Goal: Use online tool/utility

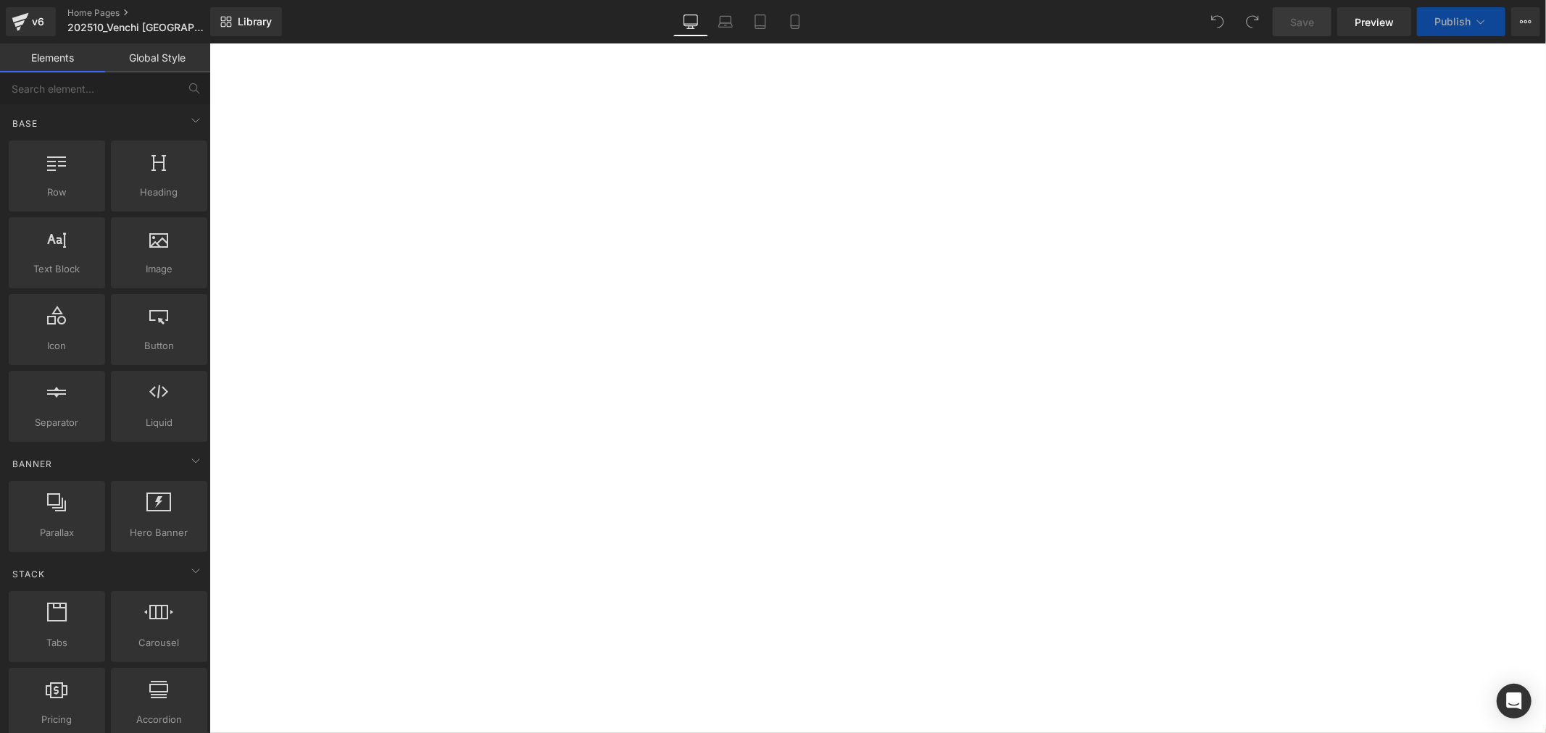
click at [209, 43] on div at bounding box center [209, 43] width 0 height 0
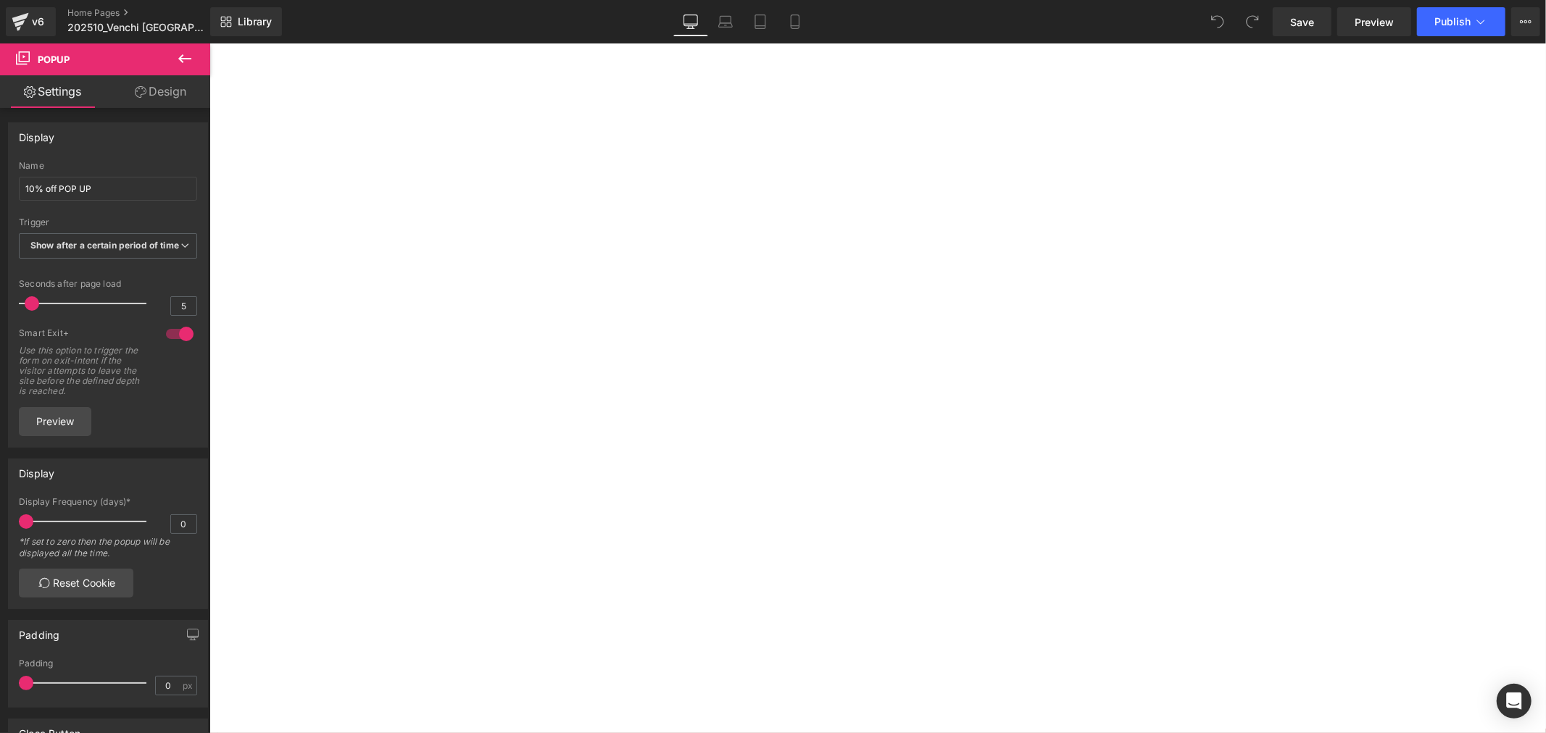
scroll to position [3140, 0]
click at [209, 43] on div at bounding box center [209, 43] width 0 height 0
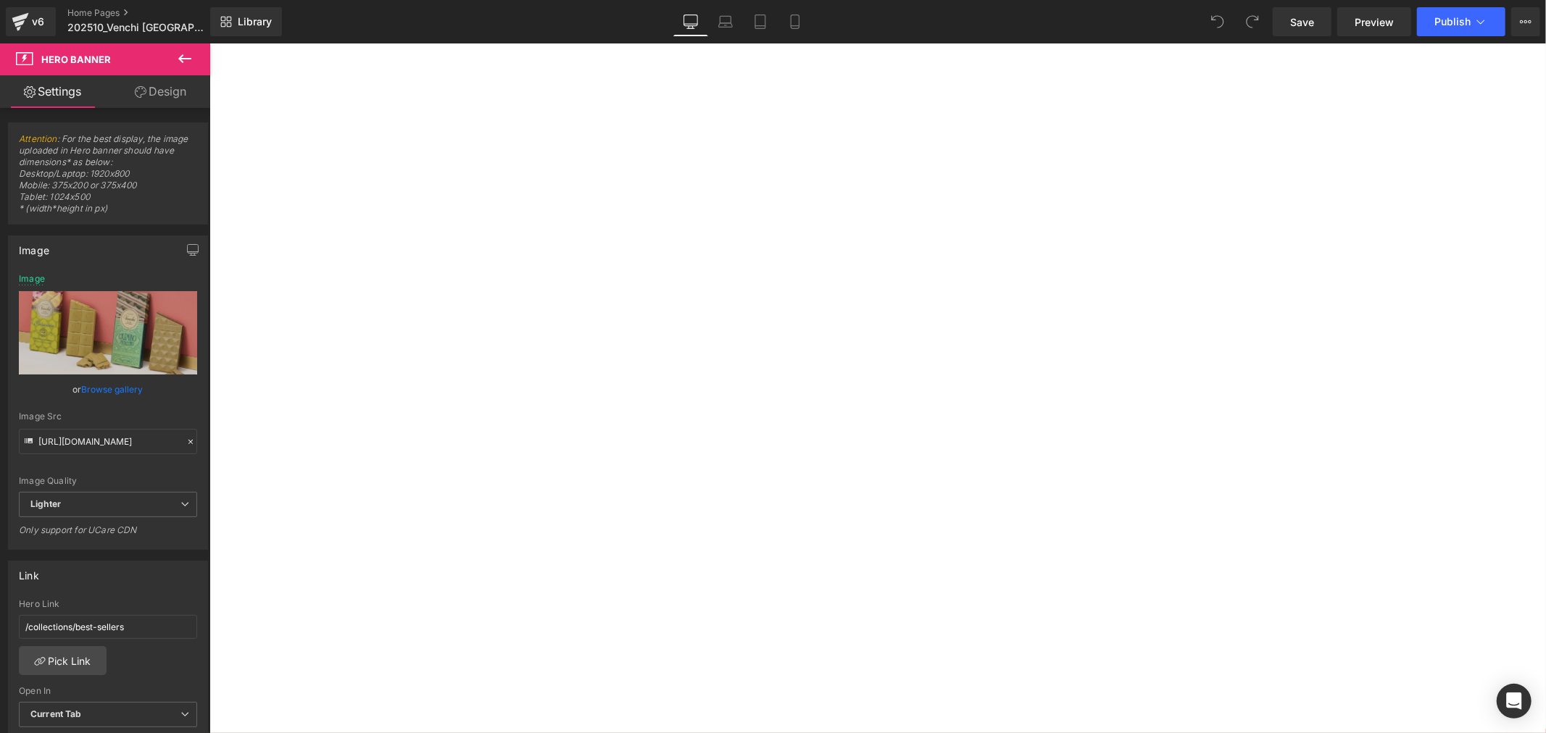
scroll to position [2093, 0]
click at [209, 43] on div "巧克力魚子方 甜蜜繽紛上市 CHOCOVIAR WHOYOUARE Heading Venchi 經典義式巧克力，不只是品嚐的享受， 更是展現個人風格的獨特方…" at bounding box center [209, 43] width 0 height 0
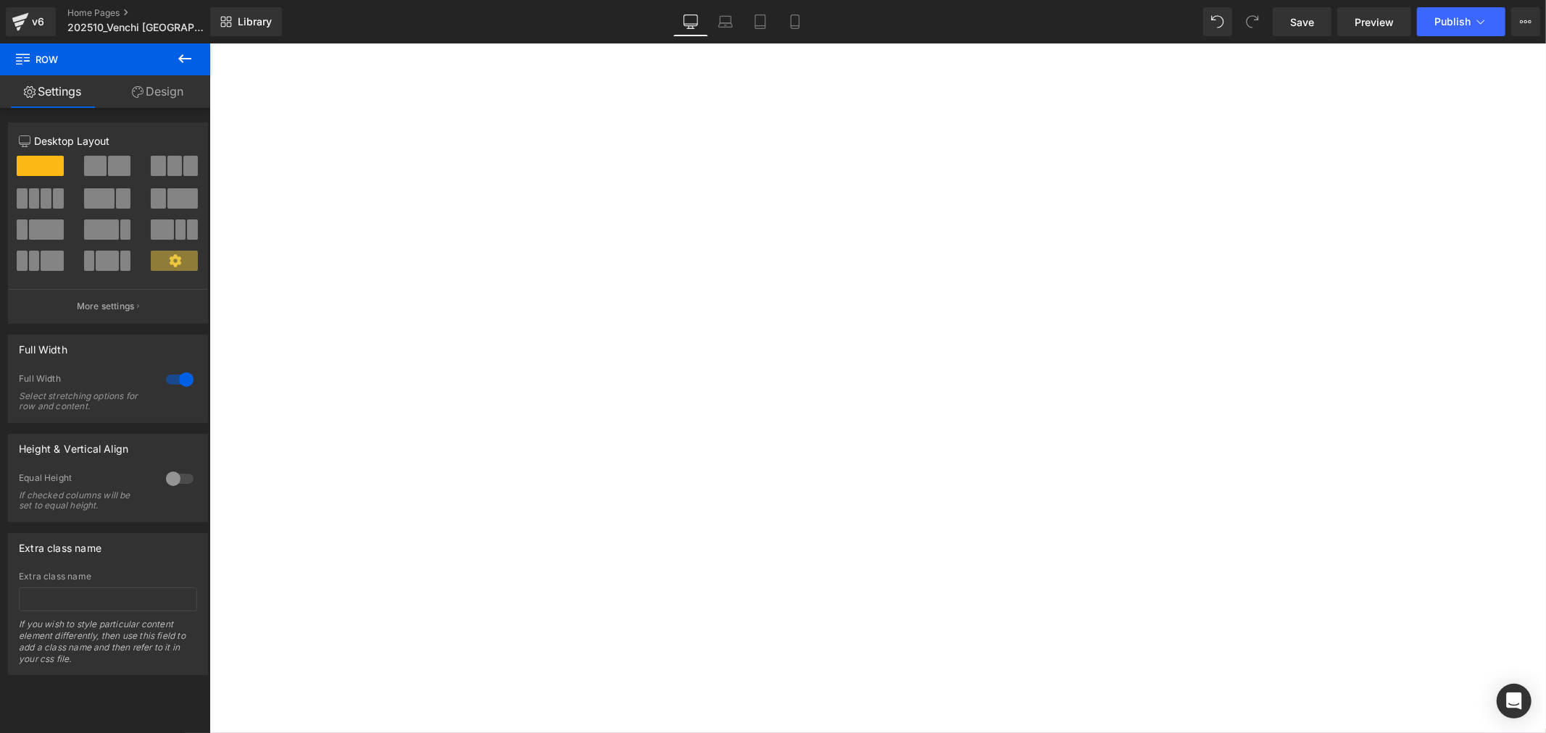
click at [209, 43] on span "Row" at bounding box center [209, 43] width 0 height 0
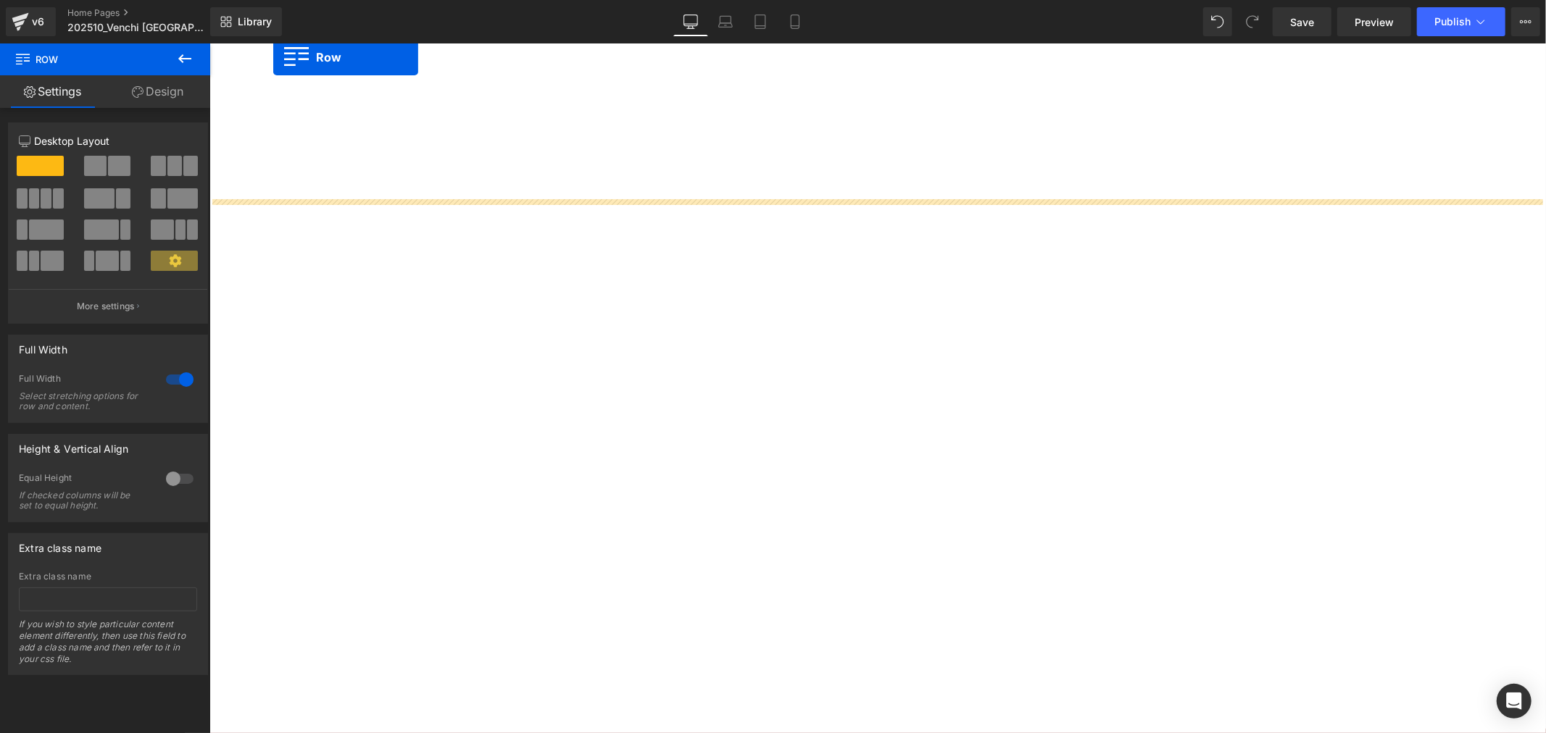
scroll to position [2151, 0]
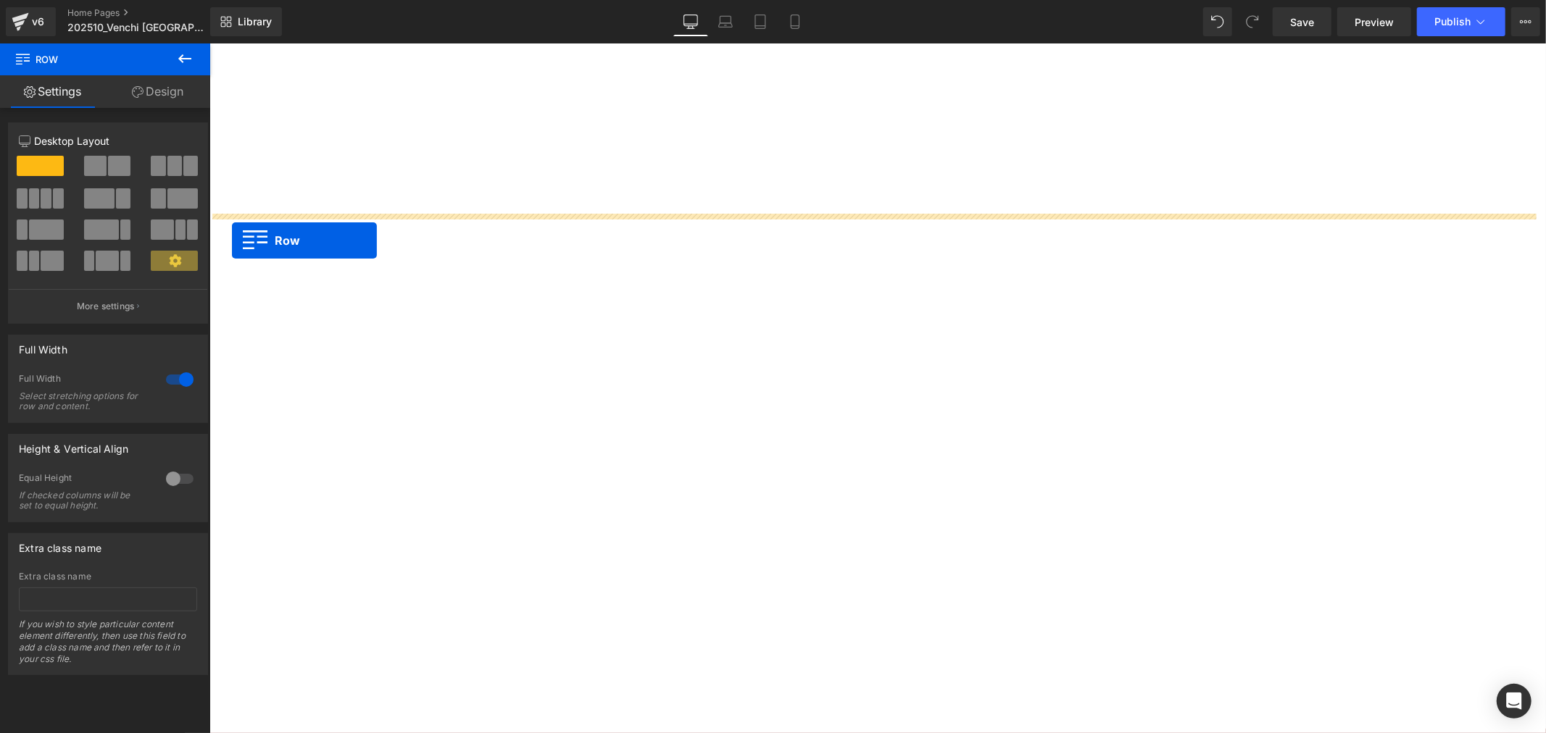
drag, startPoint x: 211, startPoint y: 279, endPoint x: 231, endPoint y: 240, distance: 44.1
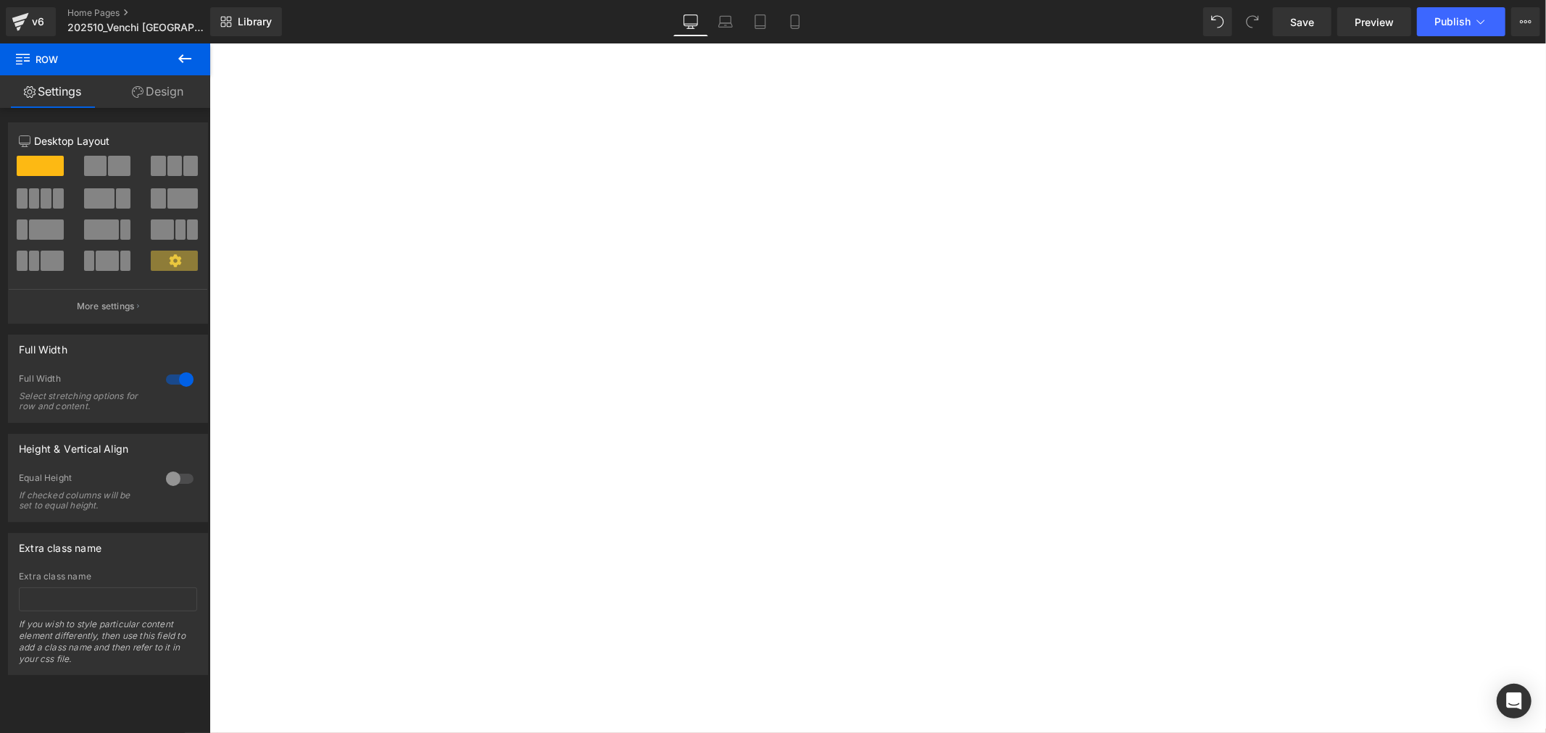
scroll to position [1990, 0]
click at [209, 43] on div "巧克力魚子方 甜蜜繽紛上市 CHOCOVIAR WHOYOUARE Heading Venchi 經典義式巧克力，不只是品嚐的享受， 更是展現個人風格的獨特方…" at bounding box center [209, 43] width 0 height 0
click at [209, 43] on div at bounding box center [209, 43] width 0 height 0
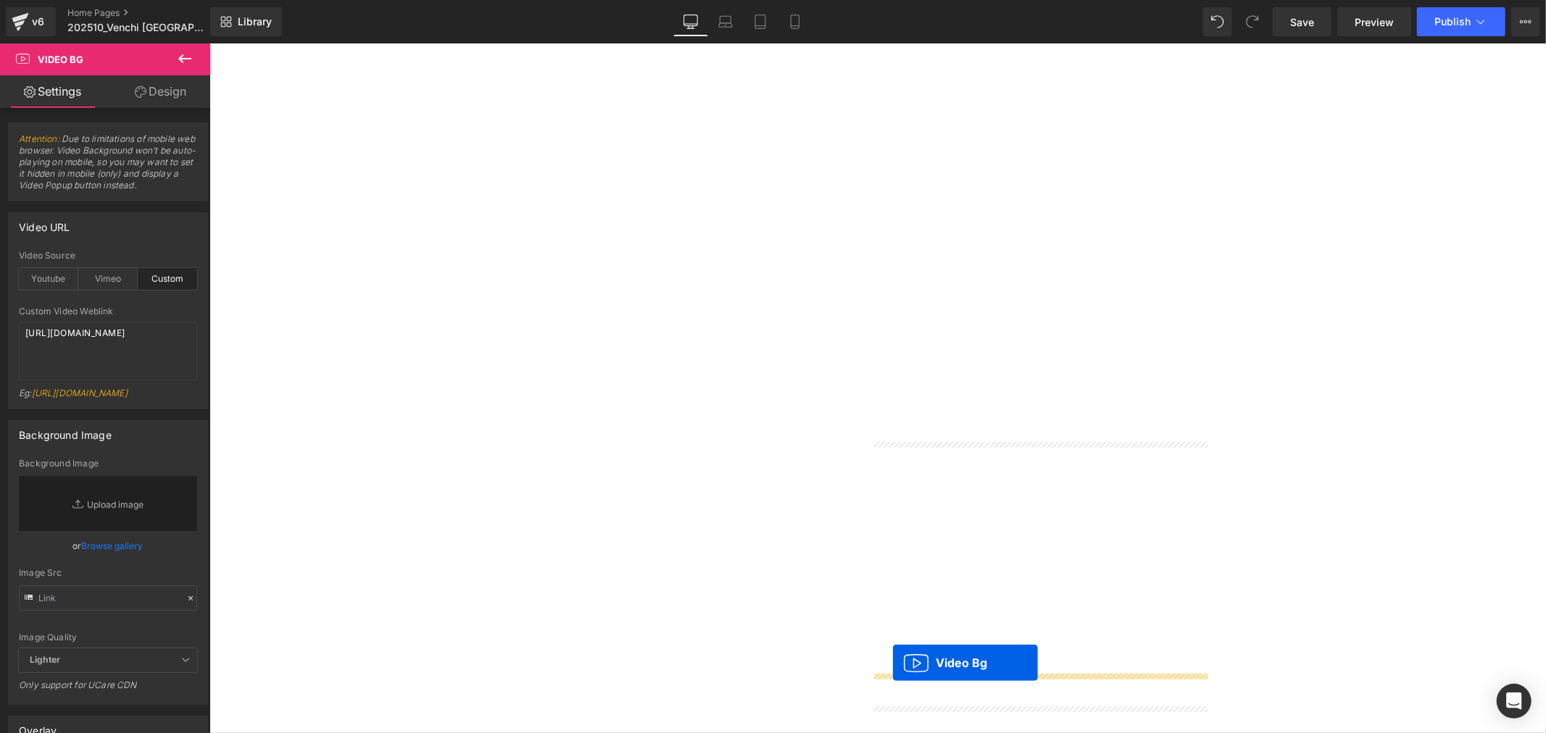
scroll to position [2787, 0]
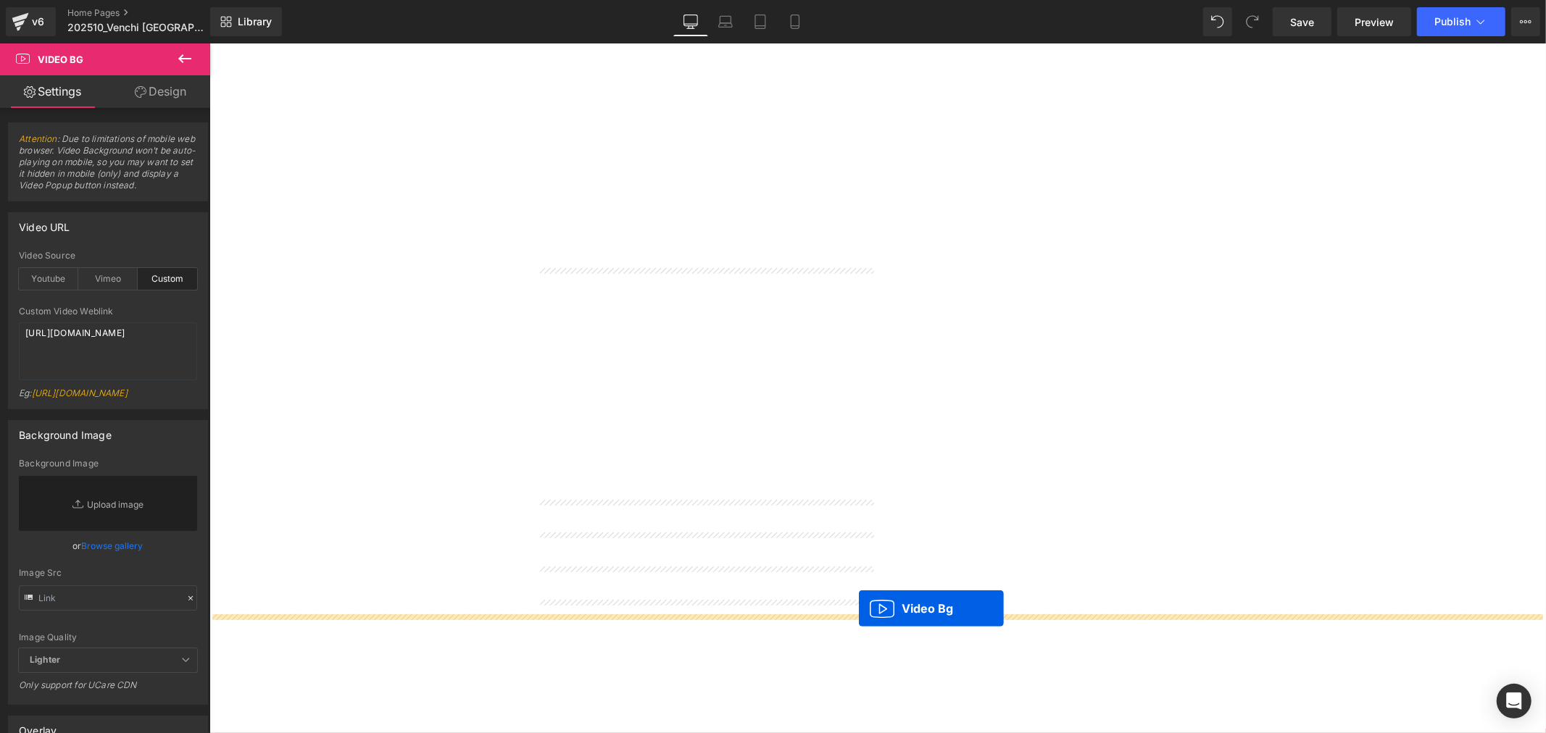
drag, startPoint x: 1053, startPoint y: 396, endPoint x: 858, endPoint y: 610, distance: 288.8
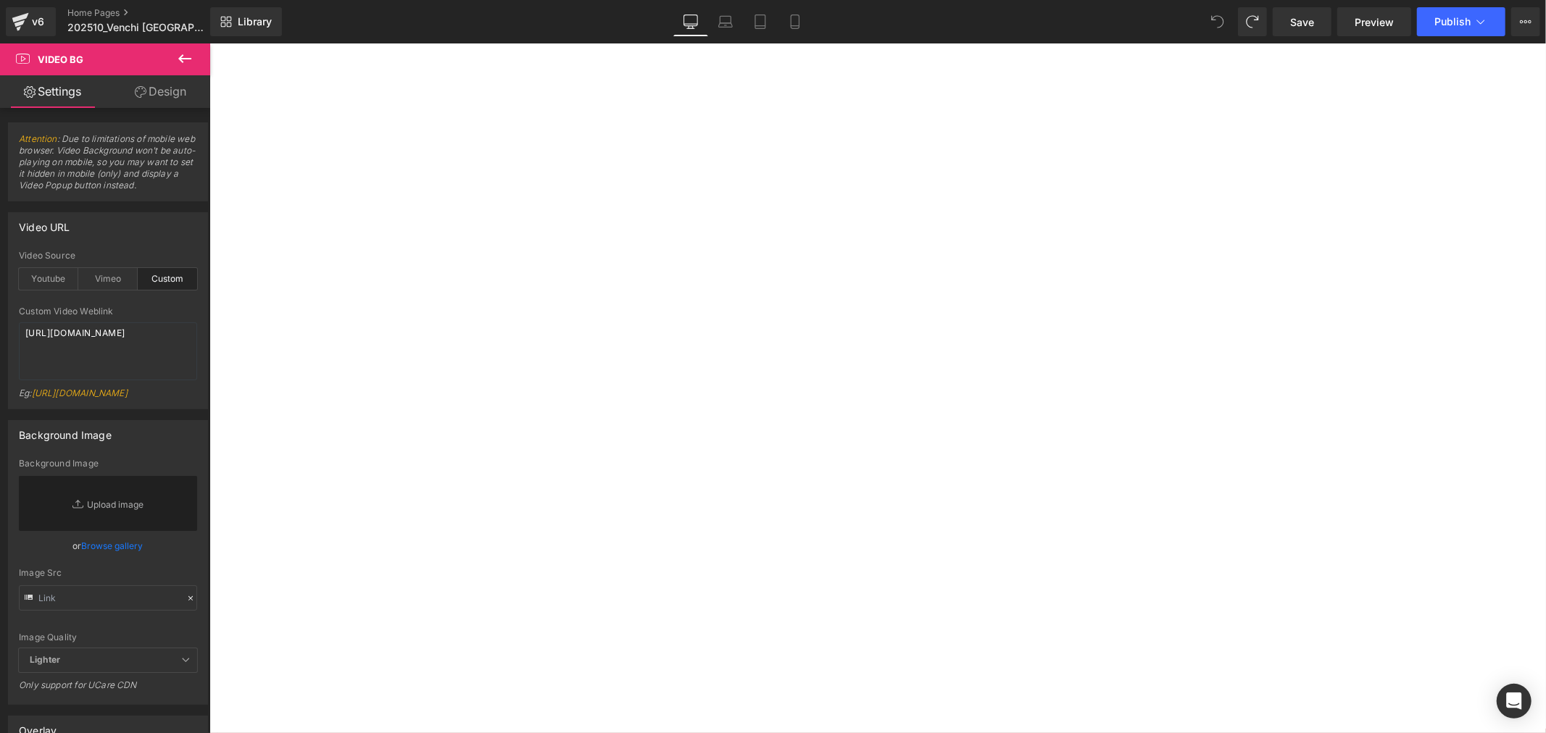
scroll to position [1982, 0]
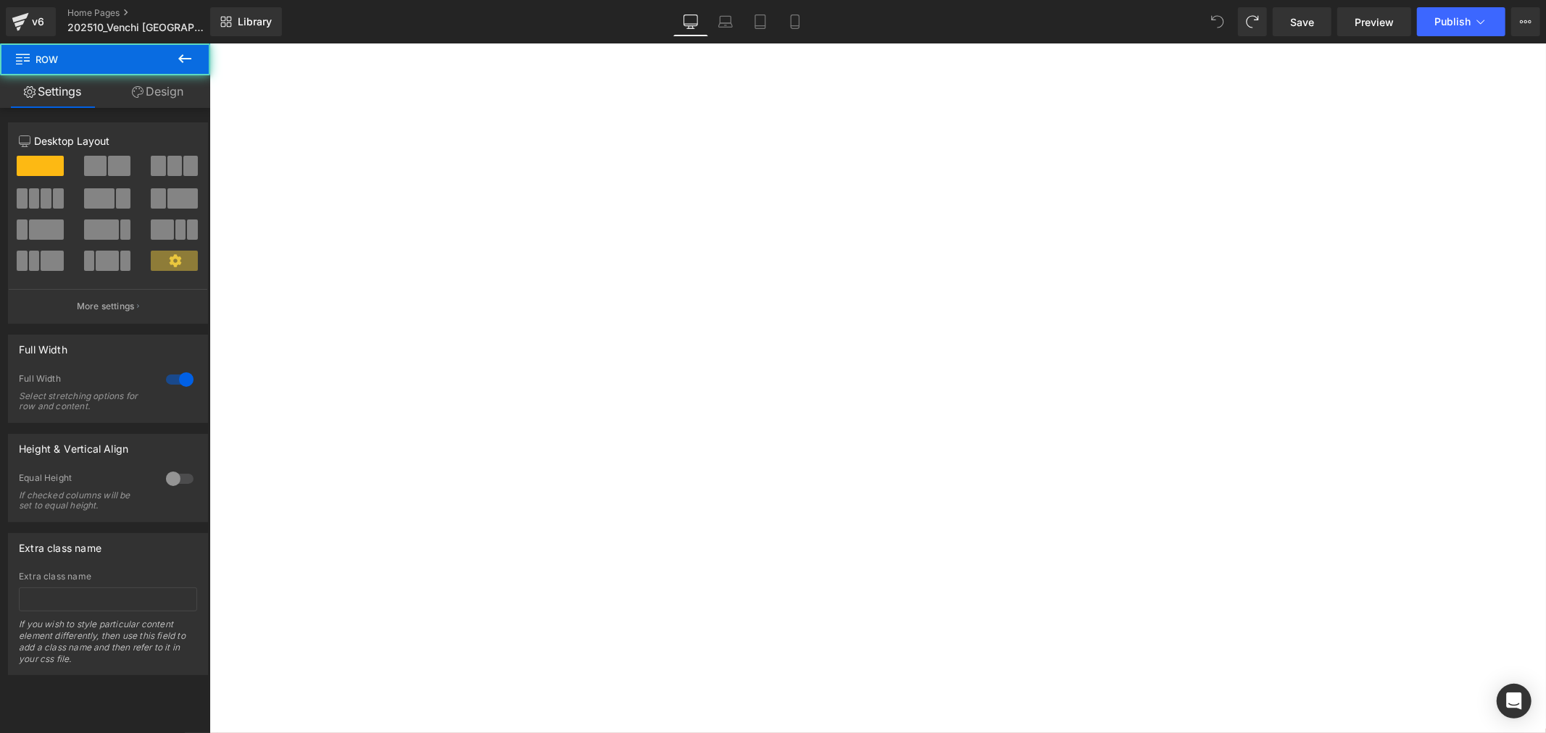
click at [209, 43] on div "巧克力魚子方 甜蜜繽紛上市 CHOCOVIAR WHOYOUARE Heading Venchi 經典義式巧克力，不只是品嚐的享受， 更是展現個人風格的獨特方…" at bounding box center [209, 43] width 0 height 0
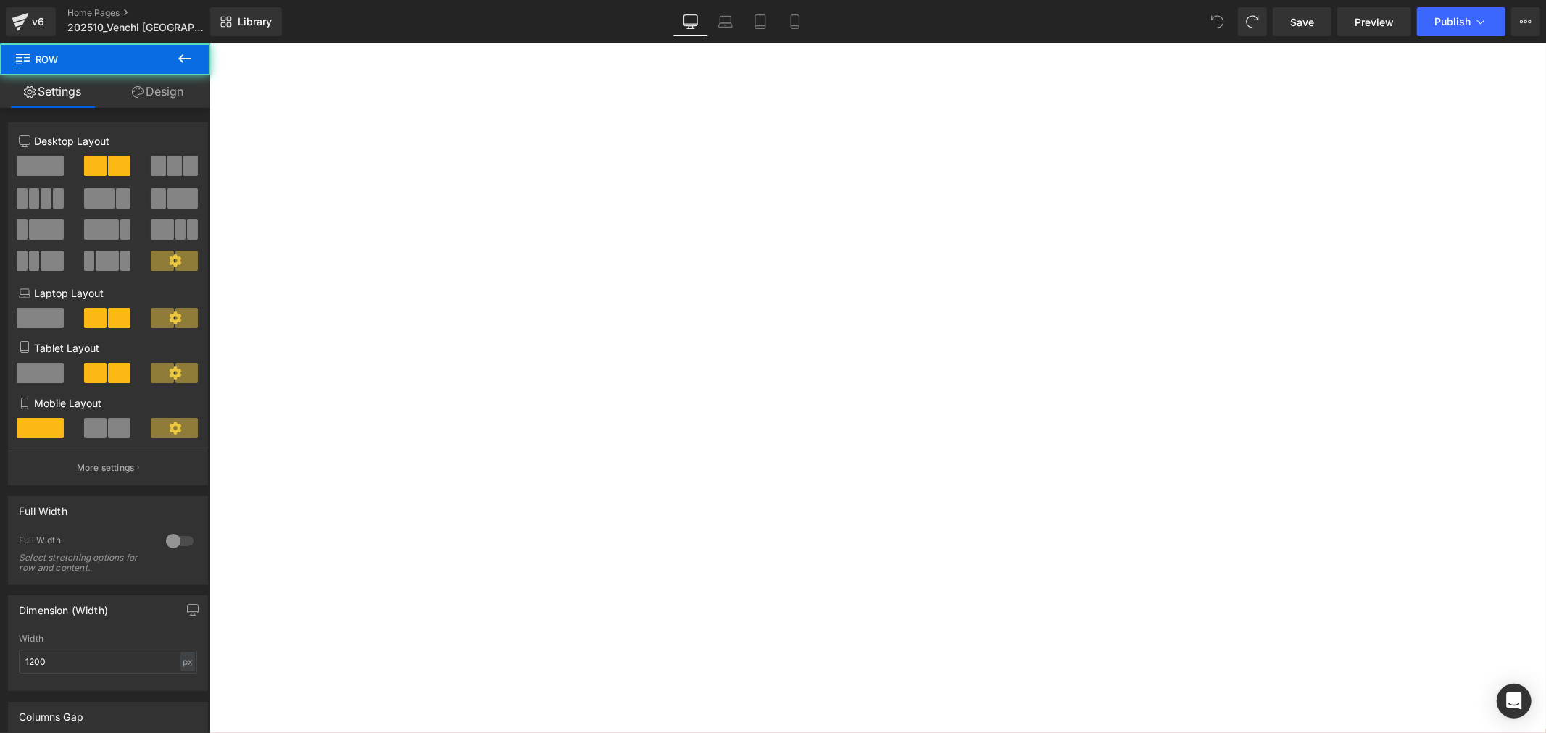
click at [209, 43] on div at bounding box center [209, 43] width 0 height 0
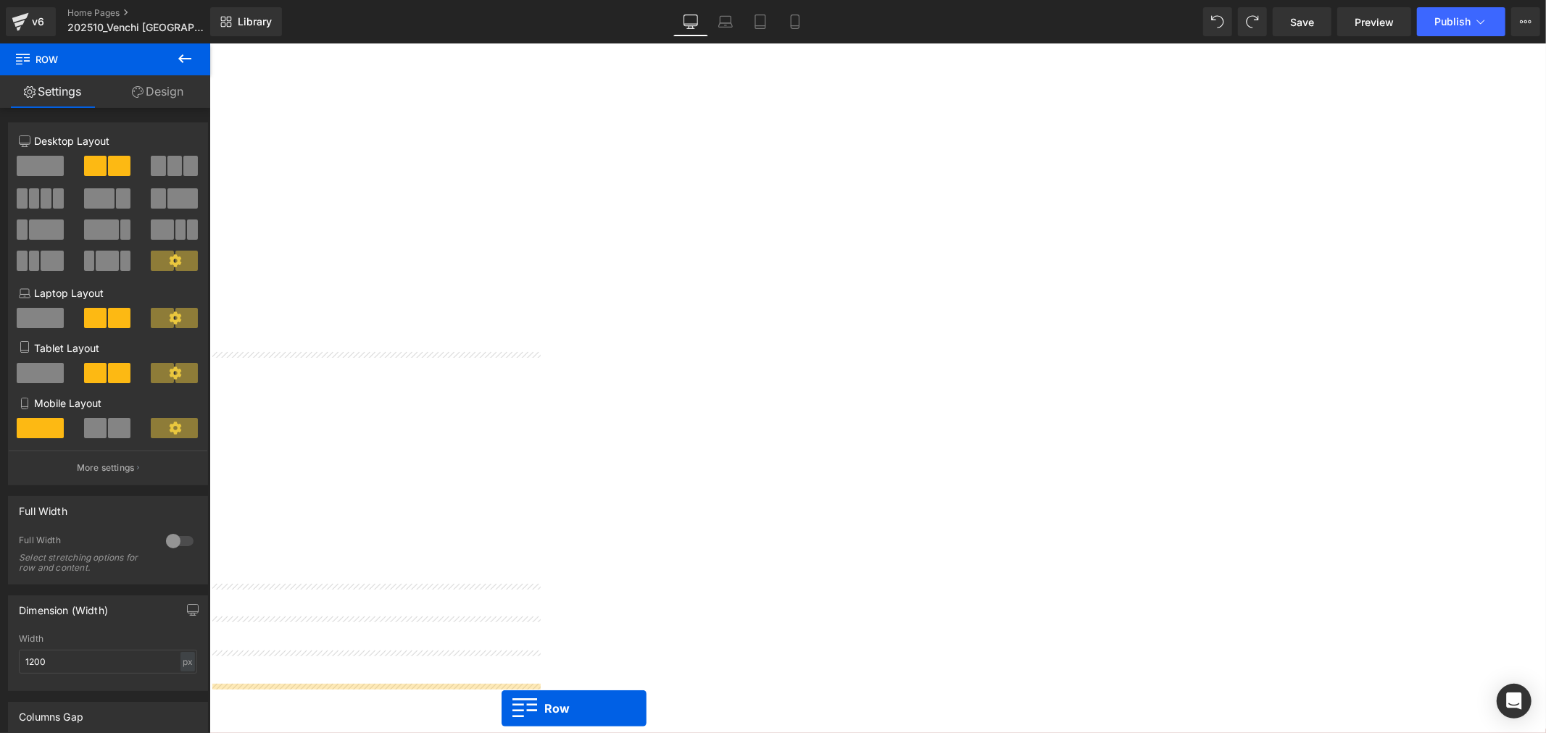
scroll to position [2577, 0]
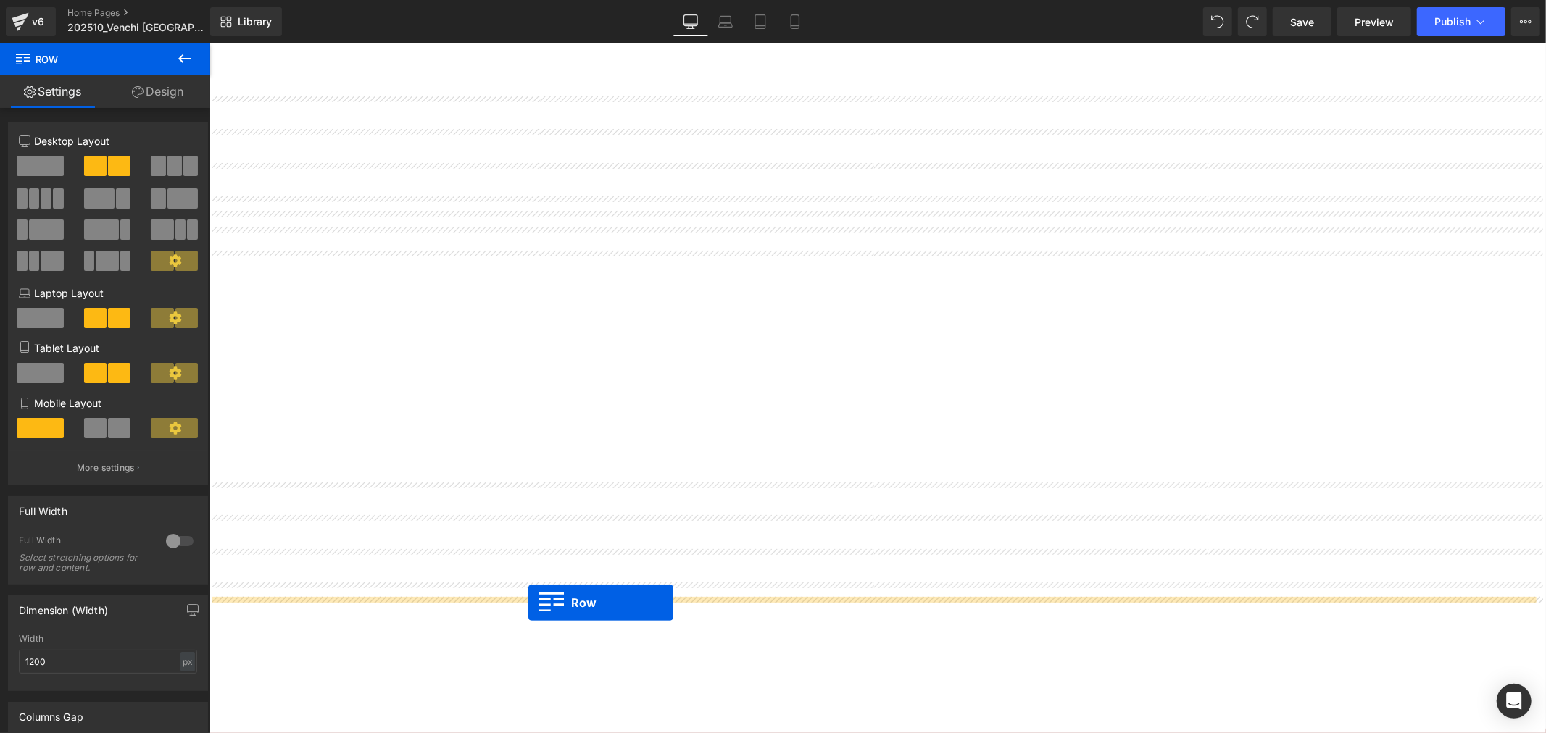
drag, startPoint x: 445, startPoint y: 395, endPoint x: 528, endPoint y: 603, distance: 223.8
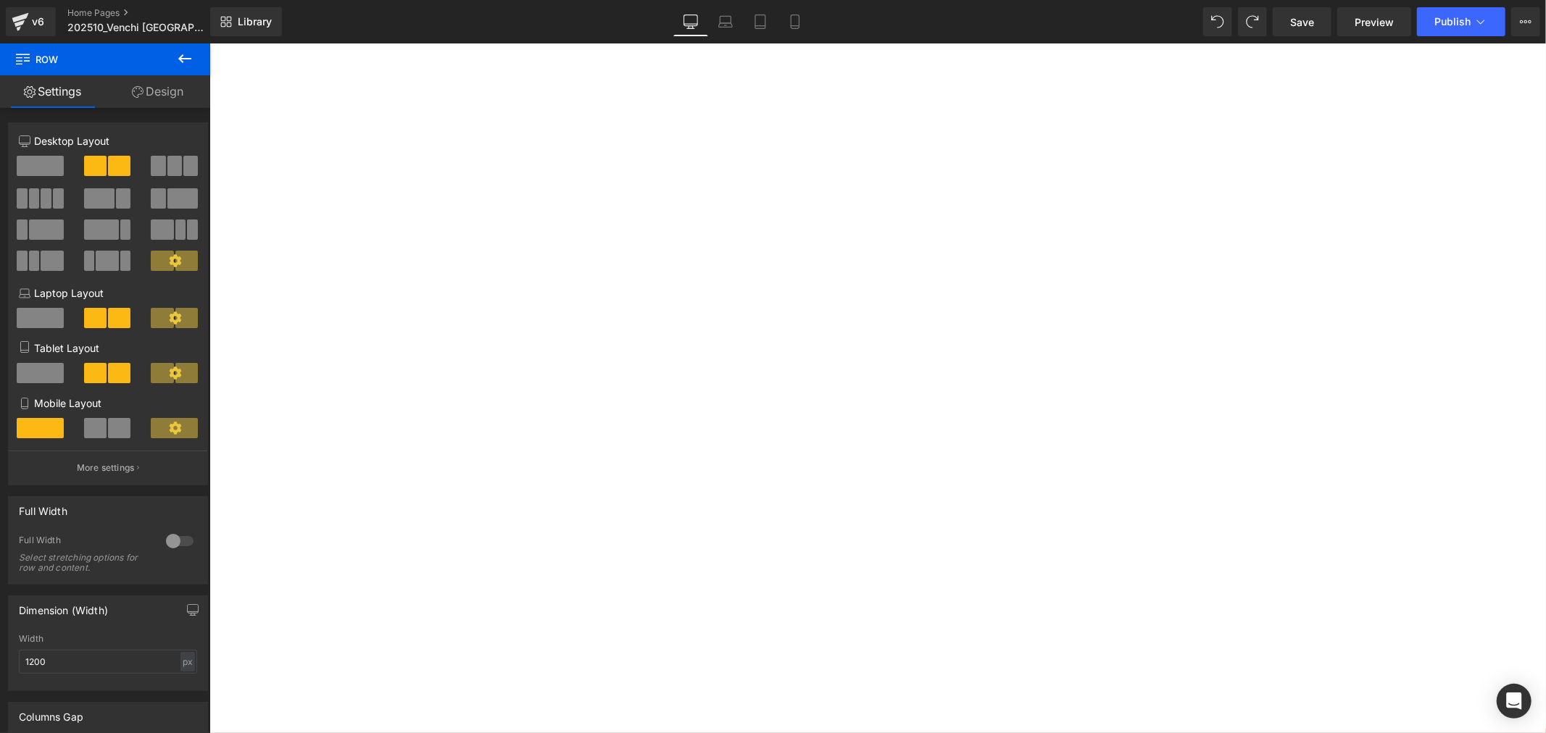
scroll to position [2701, 0]
click at [209, 43] on div "Venchi 經典義式巧克力，不只是品嚐的享受， 更是展現個人風格的獨特方式。 全新升級的 Chocoviar 獨特多層次結構， 融合豐富口感與精緻內餡，不同…" at bounding box center [209, 43] width 0 height 0
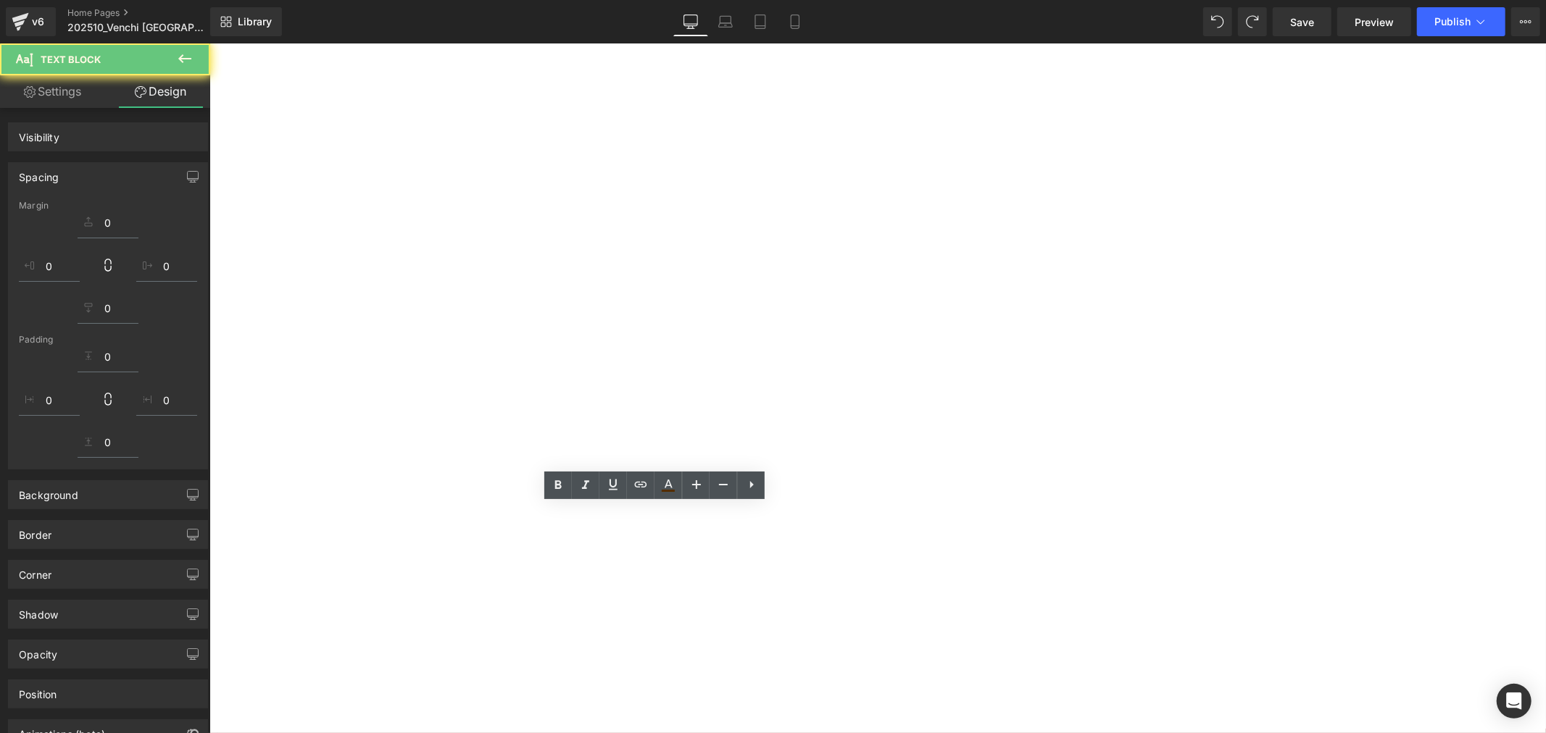
click at [209, 43] on h1 "巧克力魚子方 甜蜜繽紛上市" at bounding box center [209, 43] width 0 height 0
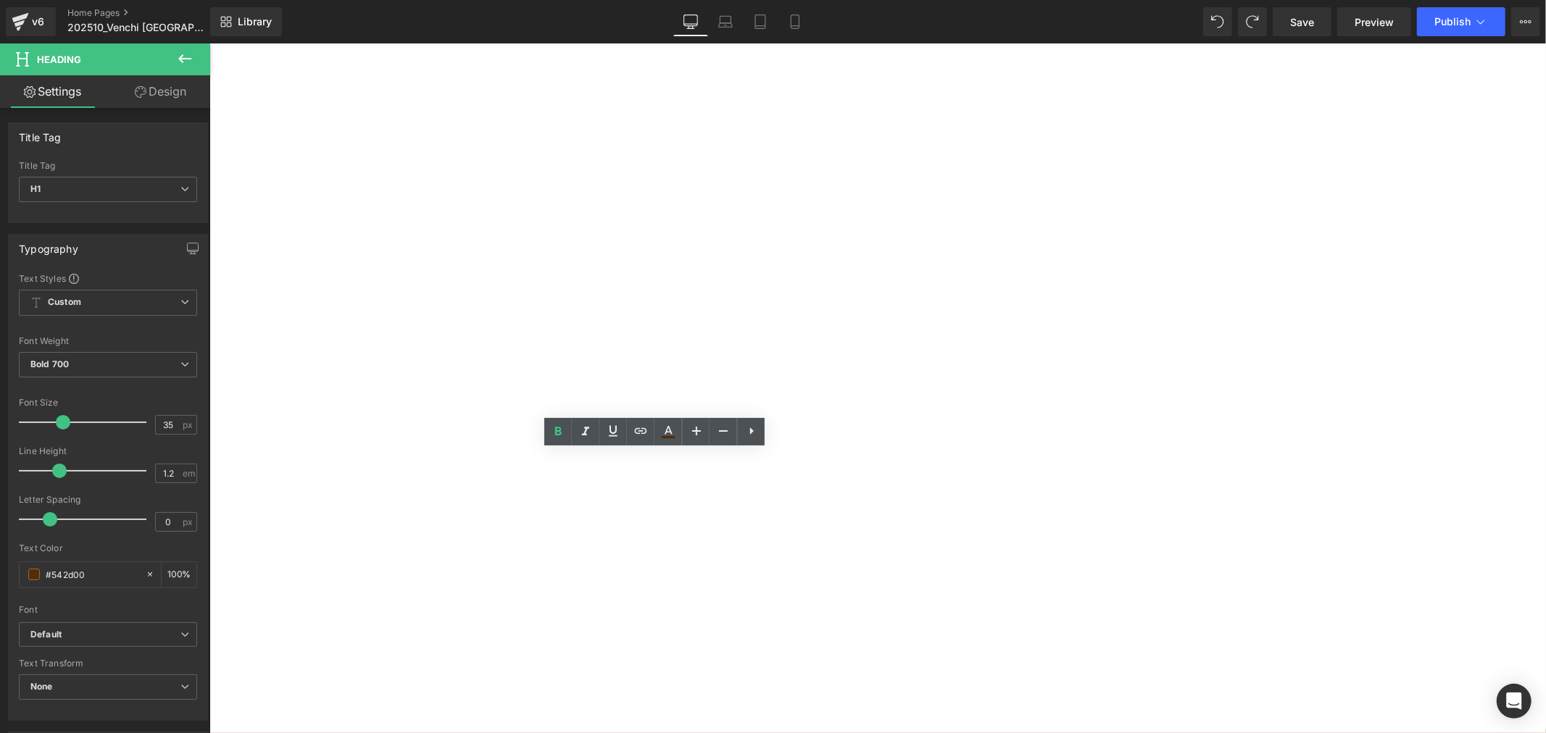
click at [209, 43] on p "Venchi 經典義式巧克力，不只是品嚐的享受，" at bounding box center [209, 43] width 0 height 0
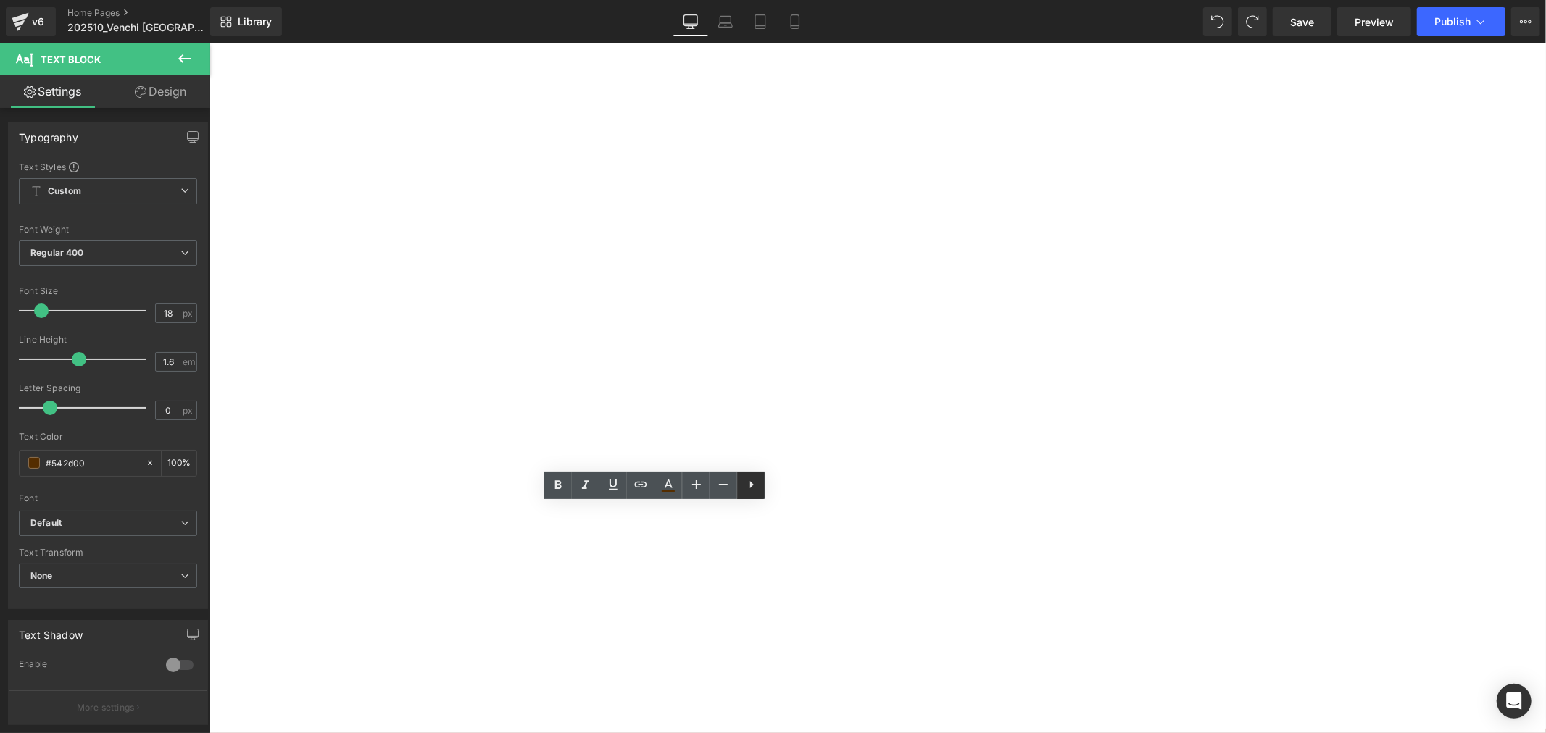
click at [752, 486] on icon at bounding box center [752, 484] width 4 height 7
click at [209, 43] on div "Hero Banner Hero Banner Hero Banner Hero Banner ‹ › [GEOGRAPHIC_DATA] Hero Bann…" at bounding box center [209, 43] width 0 height 0
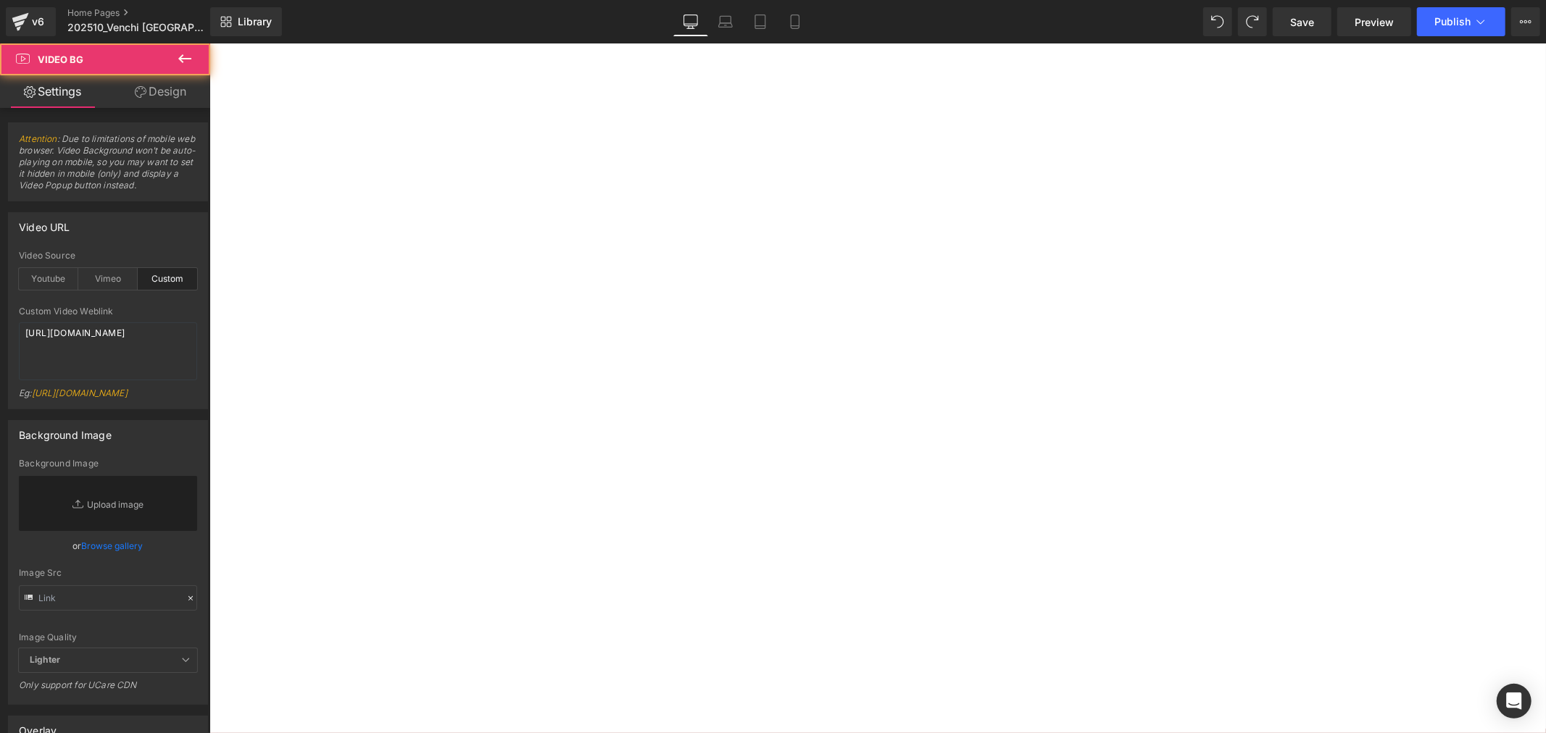
click at [209, 43] on div at bounding box center [209, 43] width 0 height 0
click at [175, 87] on link "Design" at bounding box center [160, 91] width 105 height 33
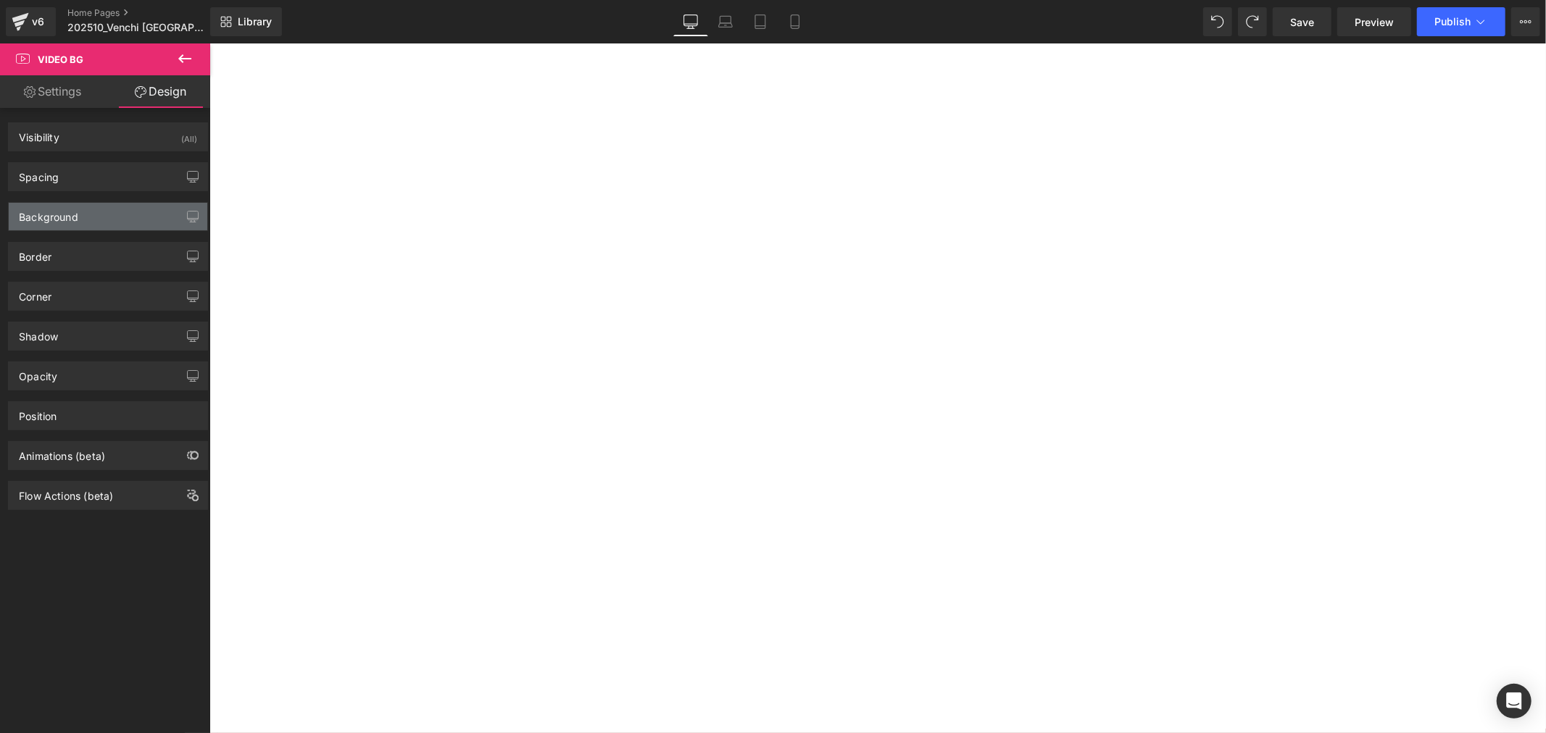
click at [160, 215] on div "Background" at bounding box center [108, 217] width 199 height 28
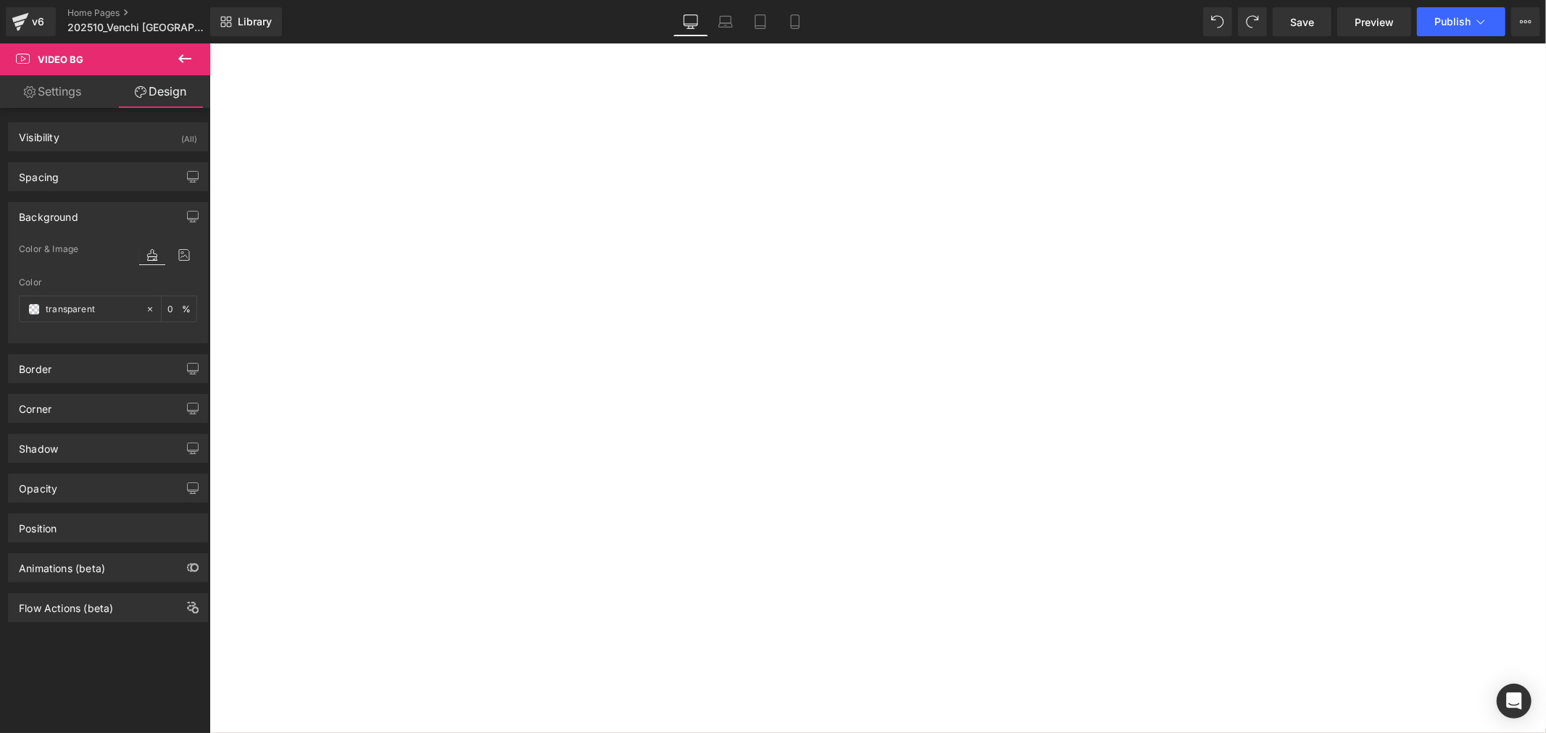
click at [209, 43] on h1 "巧克力魚子方 甜蜜繽紛上市" at bounding box center [209, 43] width 0 height 0
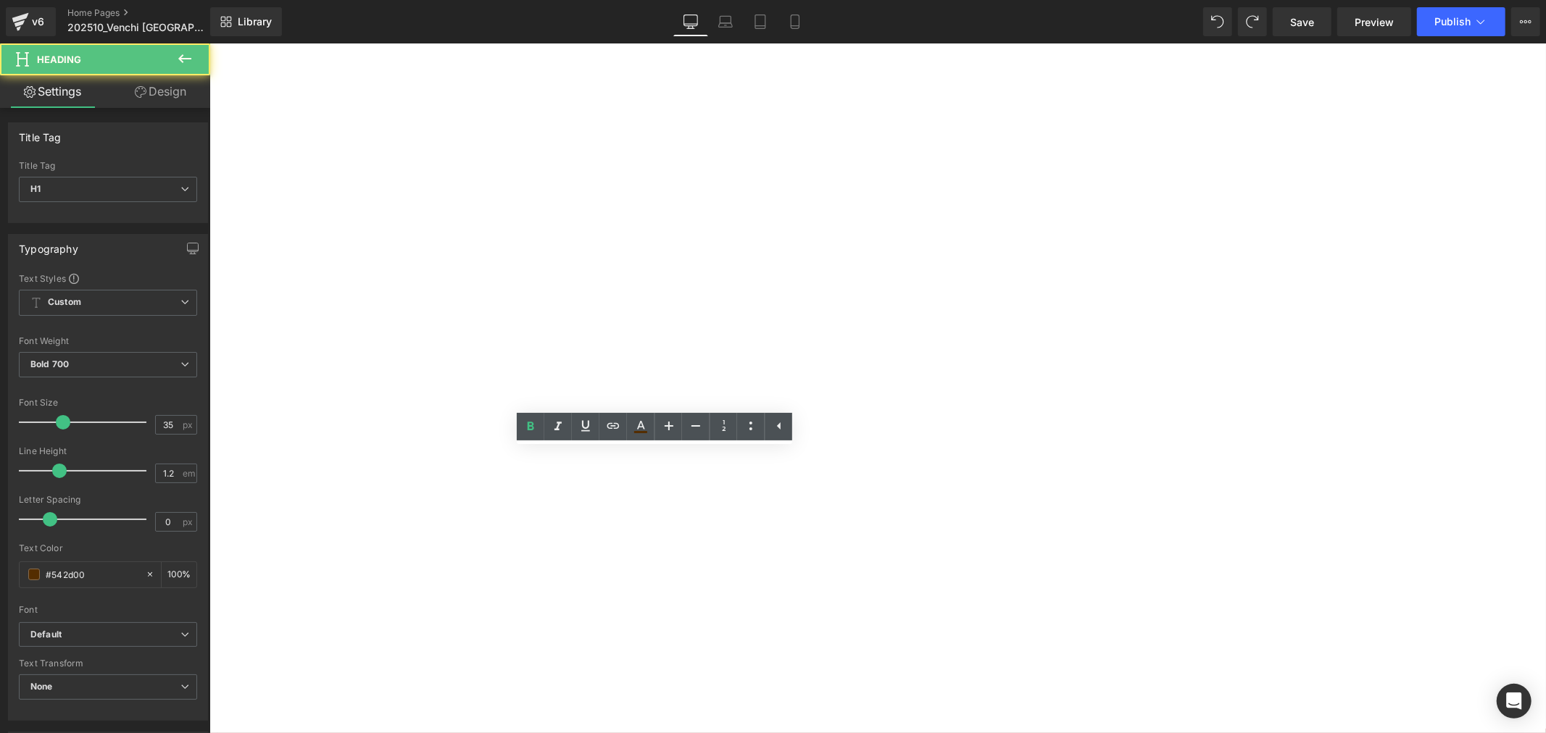
click at [209, 43] on div "巧克力魚子方 甜蜜繽紛上市 CHOCOVIAR WHOYOUARE" at bounding box center [209, 43] width 0 height 0
click at [209, 43] on div "巧克力魚子方 甜蜜繽紛上市 CHOCOVIAR WHOYOUARE Heading Venchi 經典義式巧克力，不只是品嚐的享受， 更是展現個人風格的獨特方…" at bounding box center [209, 43] width 0 height 0
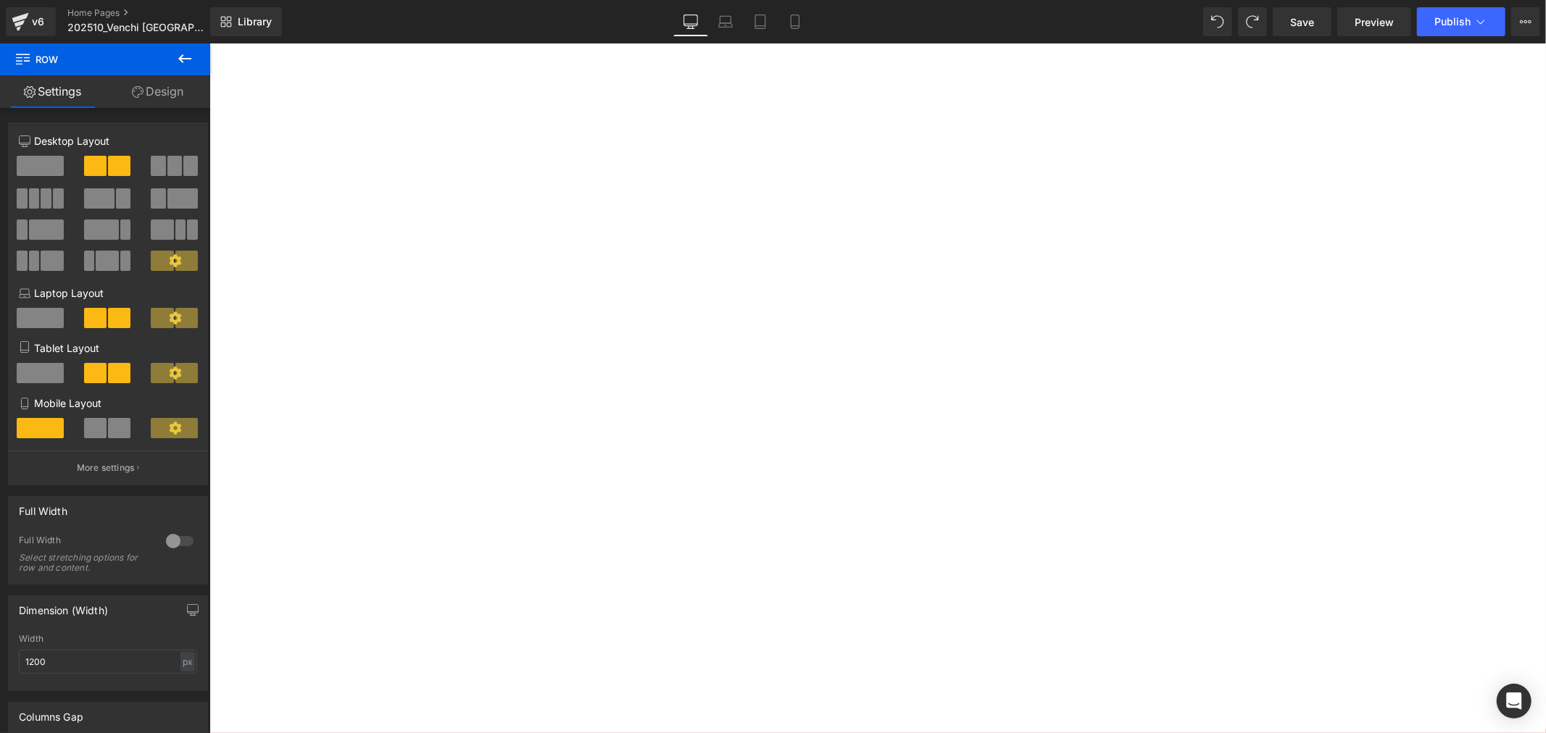
click at [150, 102] on link "Design" at bounding box center [157, 91] width 105 height 33
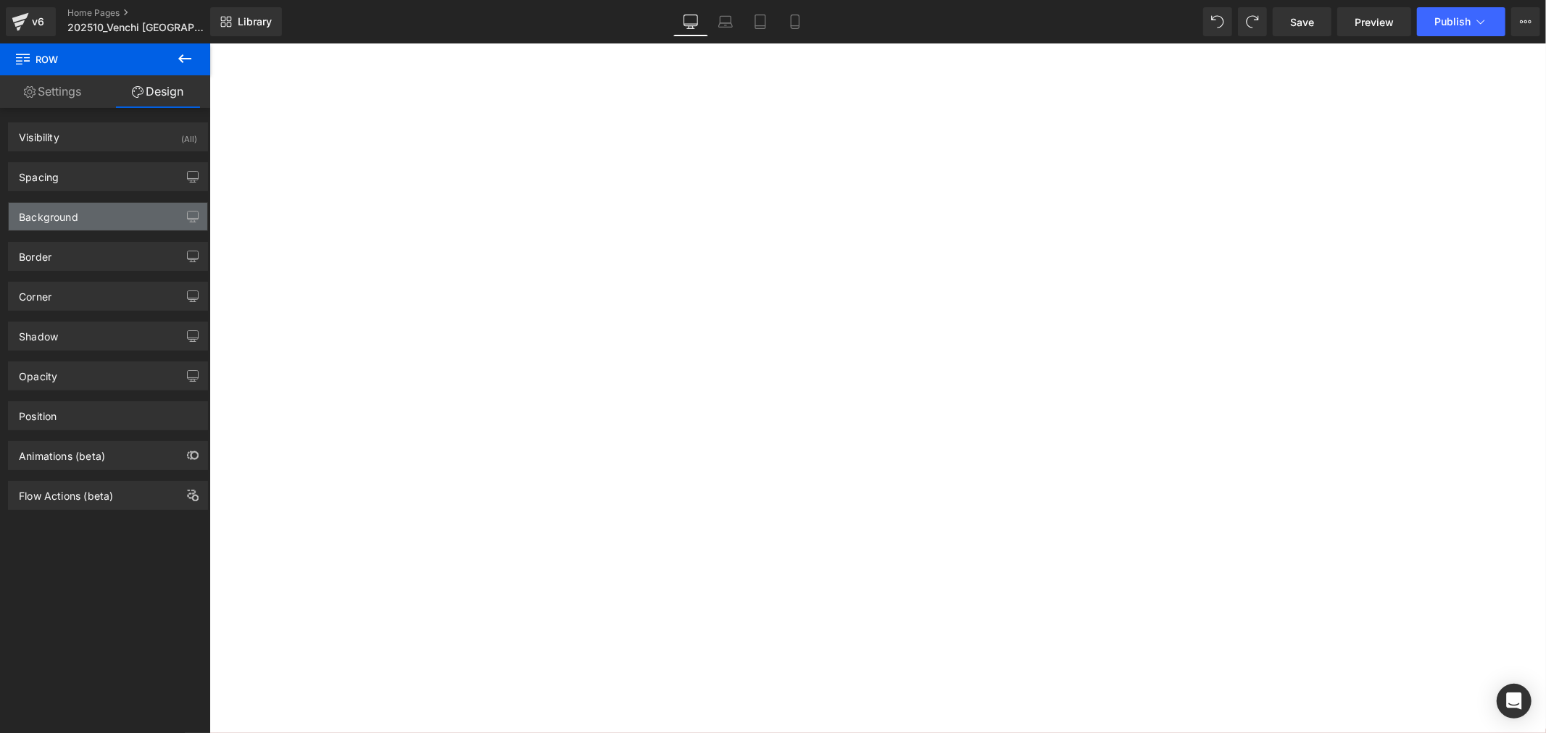
click at [46, 217] on div "Background" at bounding box center [48, 213] width 59 height 20
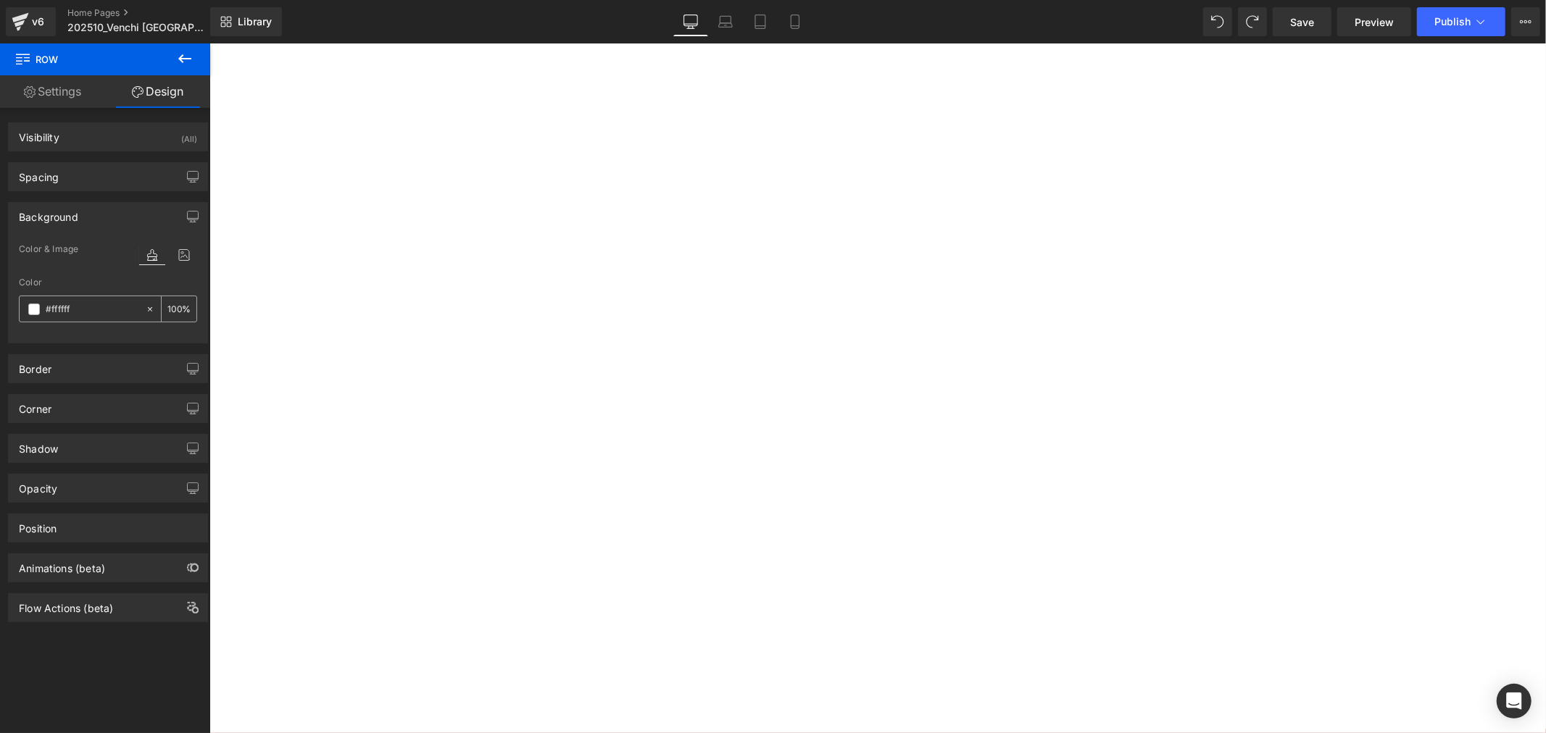
click at [31, 305] on span at bounding box center [34, 310] width 12 height 12
click at [35, 305] on span at bounding box center [34, 310] width 12 height 12
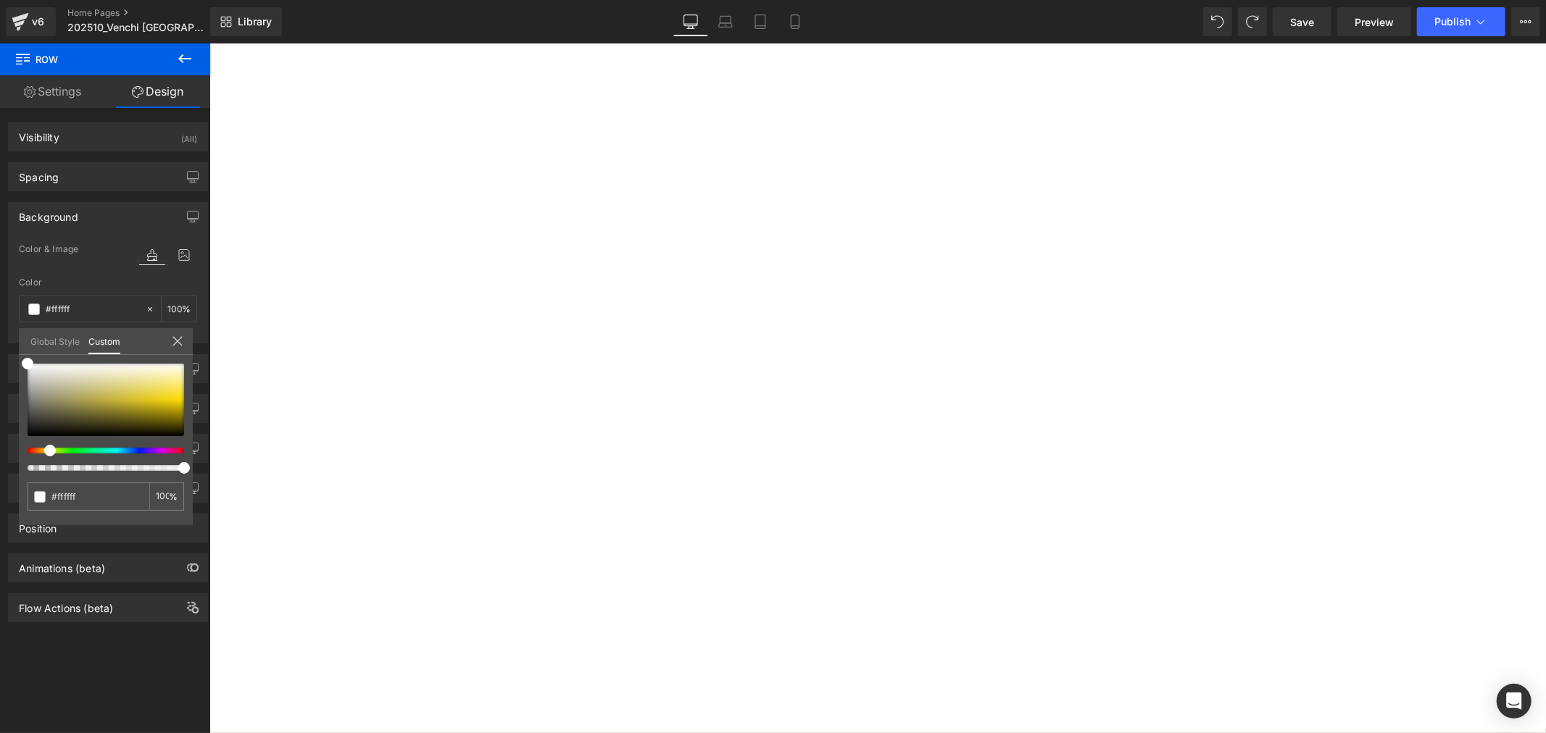
drag, startPoint x: 29, startPoint y: 449, endPoint x: 46, endPoint y: 453, distance: 17.8
click at [46, 453] on span at bounding box center [50, 451] width 12 height 12
type input "#e4e1cd"
click at [74, 375] on div at bounding box center [106, 400] width 157 height 72
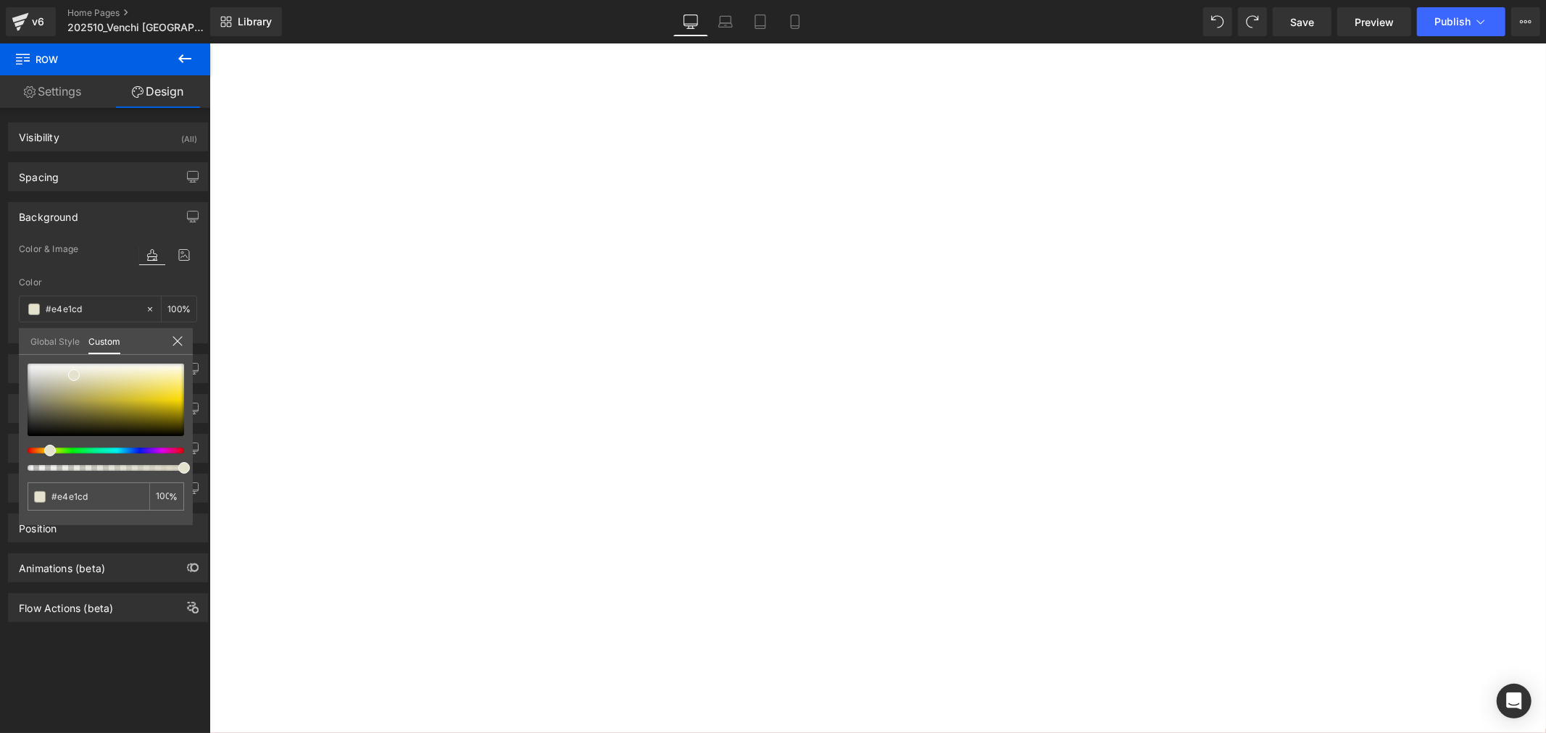
click at [175, 342] on icon at bounding box center [178, 342] width 12 height 12
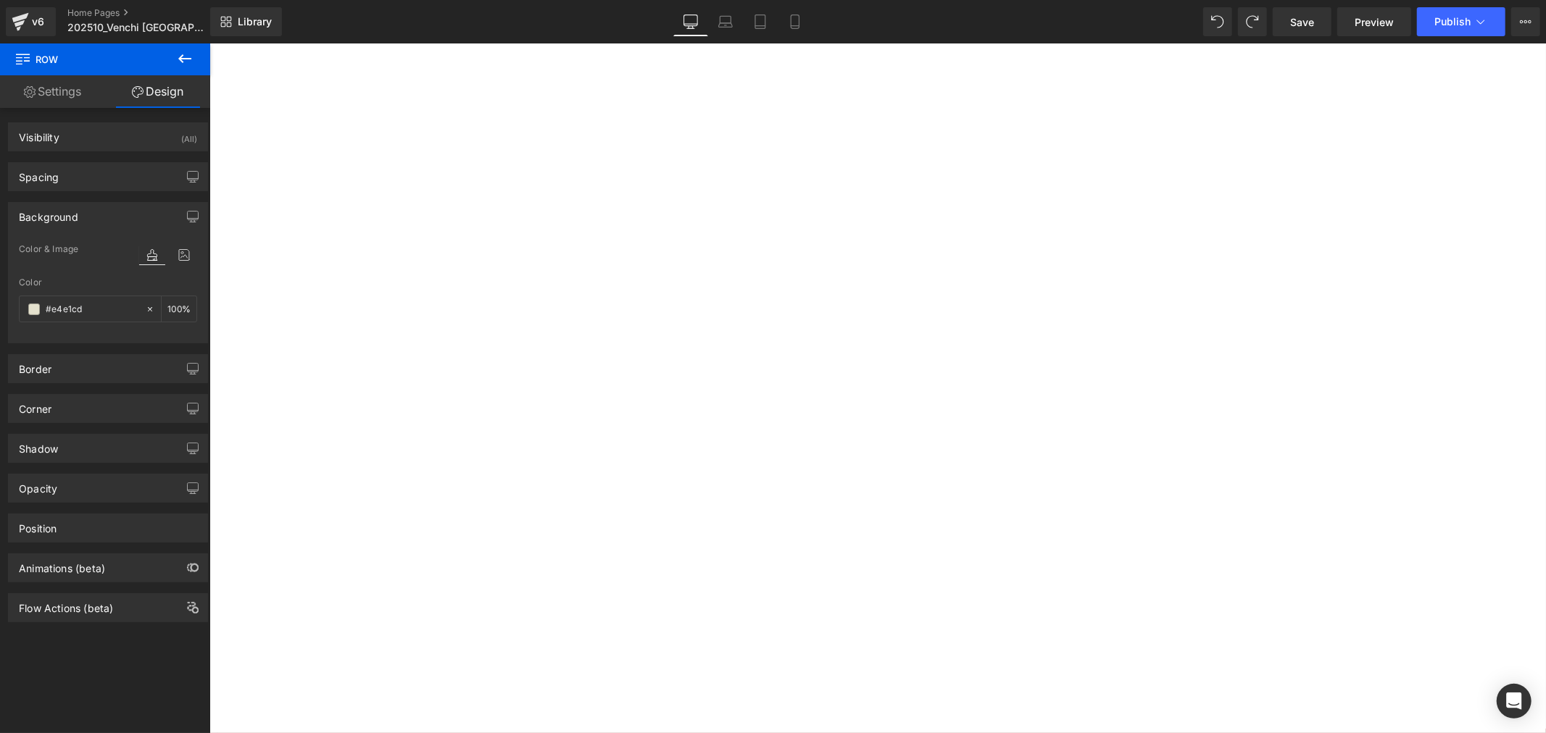
scroll to position [2782, 0]
